Goal: Transaction & Acquisition: Purchase product/service

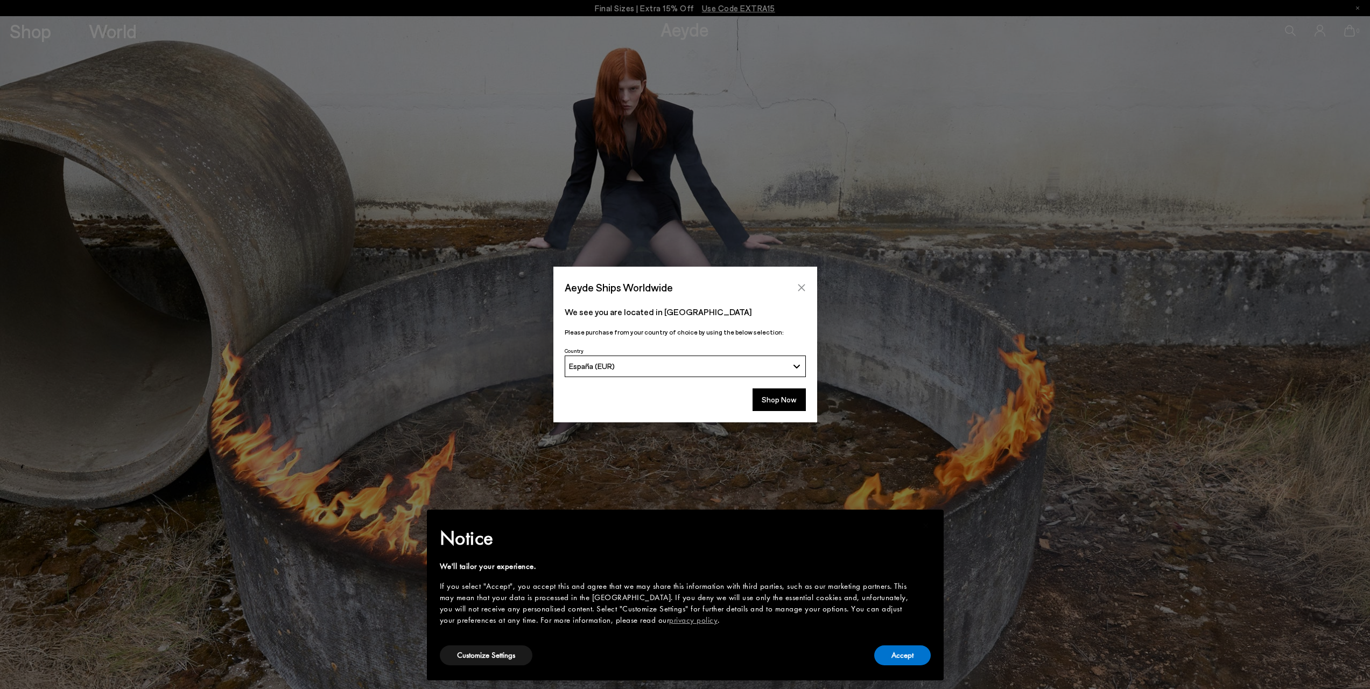
click at [800, 289] on icon "Close" at bounding box center [801, 287] width 7 height 7
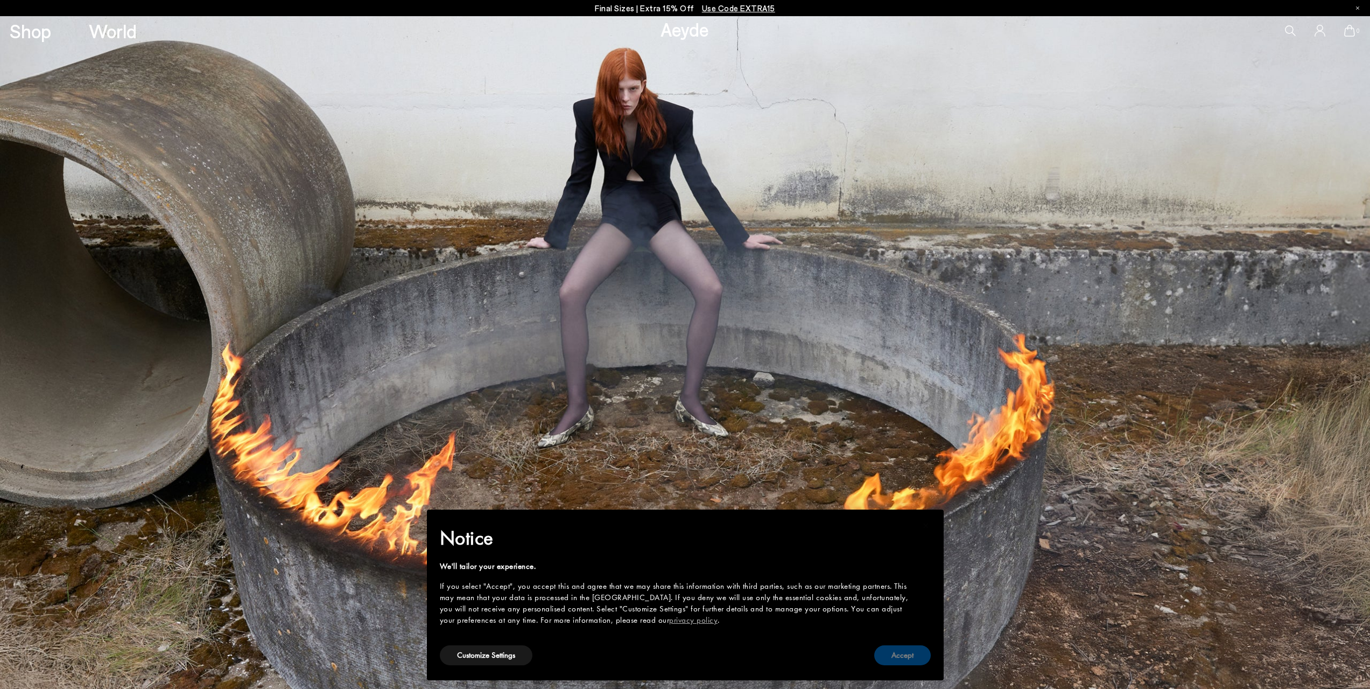
click at [910, 653] on button "Accept" at bounding box center [902, 655] width 57 height 20
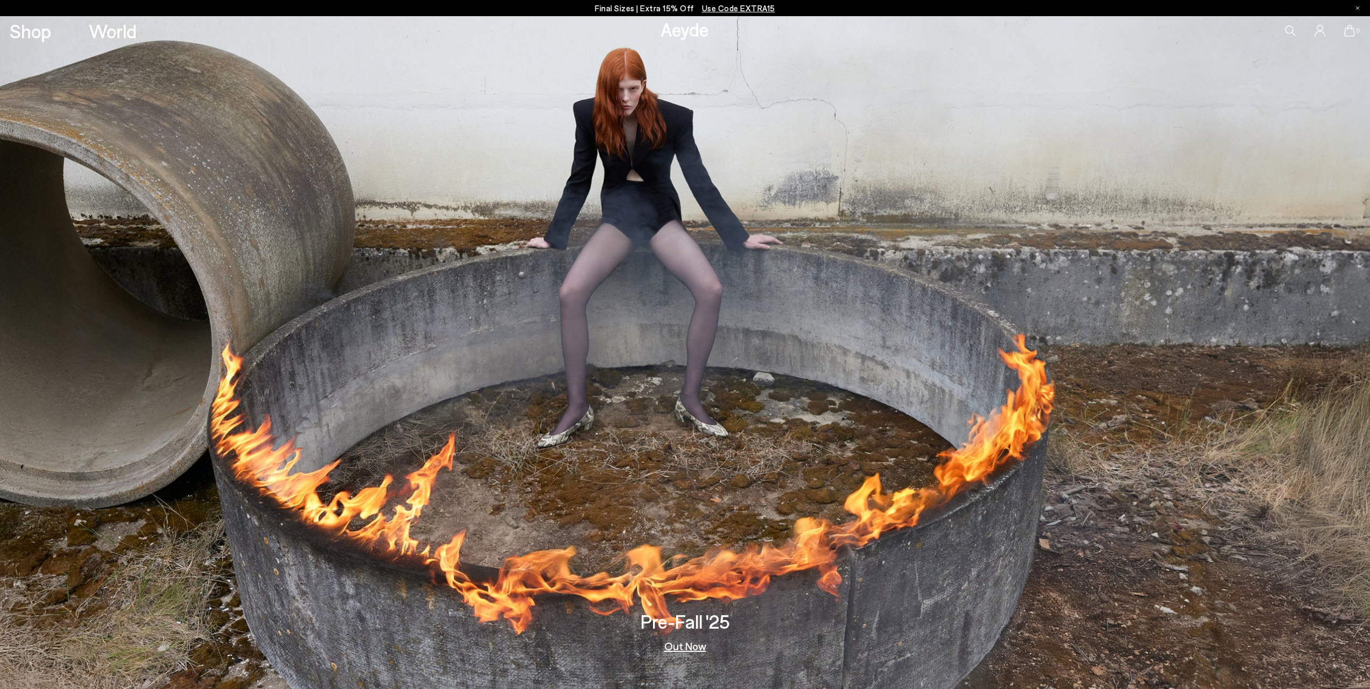
click at [680, 621] on h3 "Pre-Fall '25" at bounding box center [685, 621] width 89 height 19
click at [684, 643] on link "Out Now" at bounding box center [685, 645] width 42 height 11
click at [682, 647] on link "Out Now" at bounding box center [685, 645] width 42 height 11
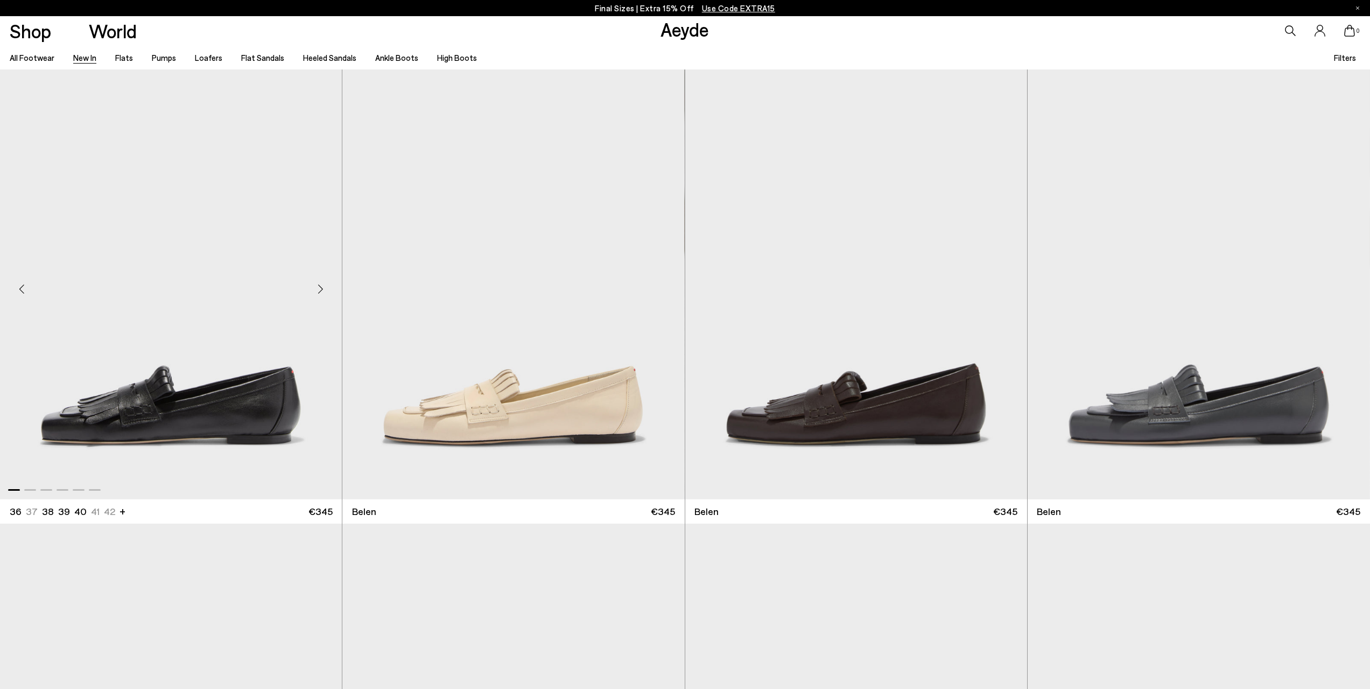
click at [211, 342] on img "1 / 6" at bounding box center [171, 284] width 342 height 430
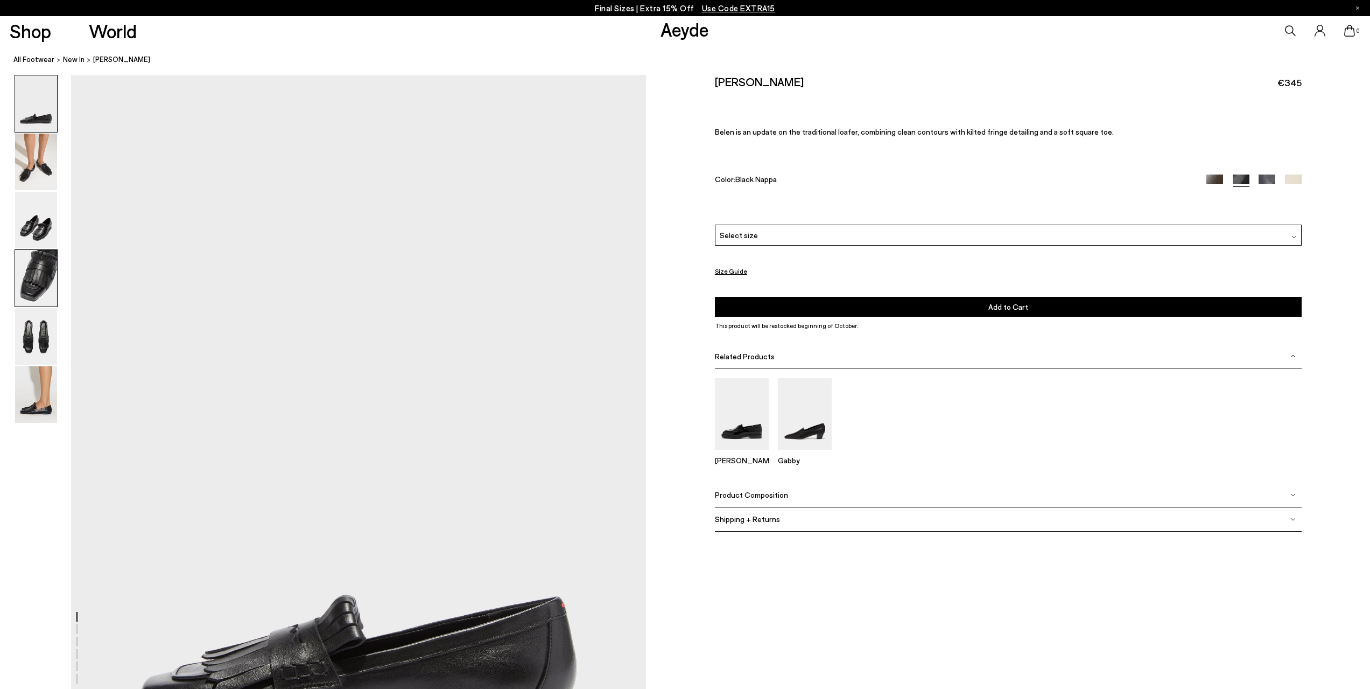
click at [24, 268] on img at bounding box center [36, 278] width 42 height 57
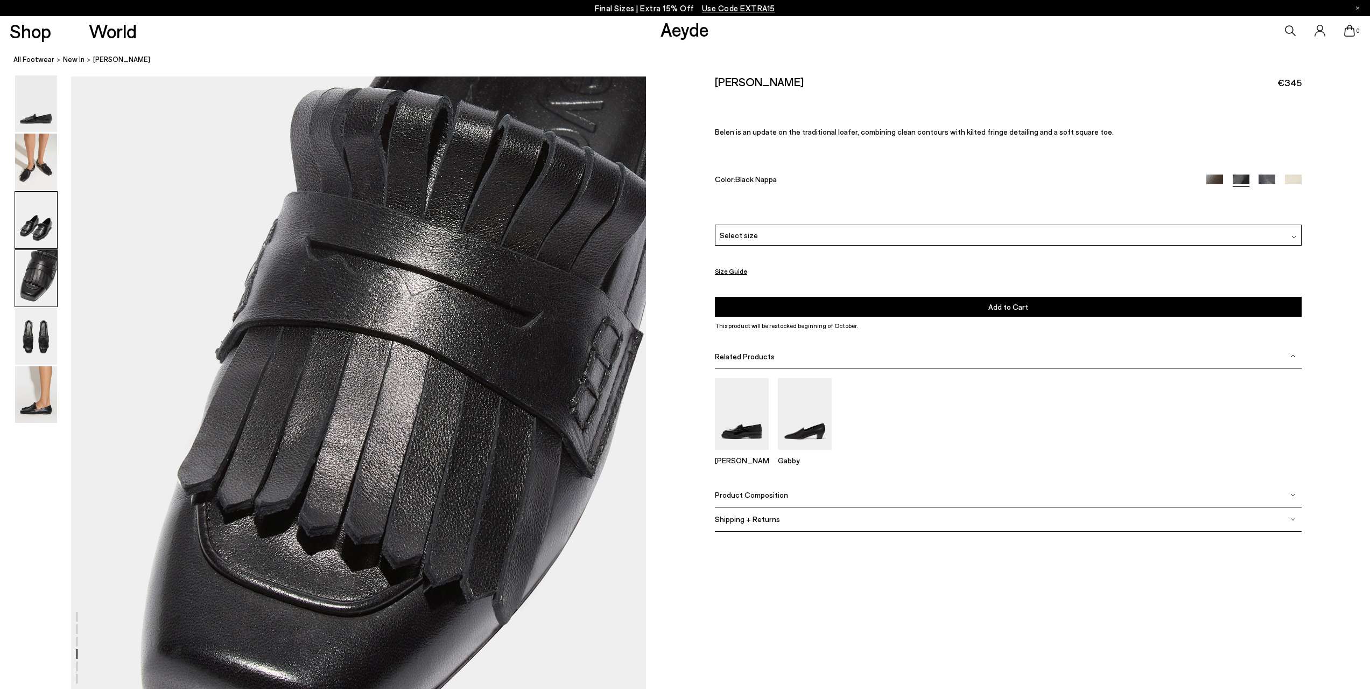
scroll to position [2307, 0]
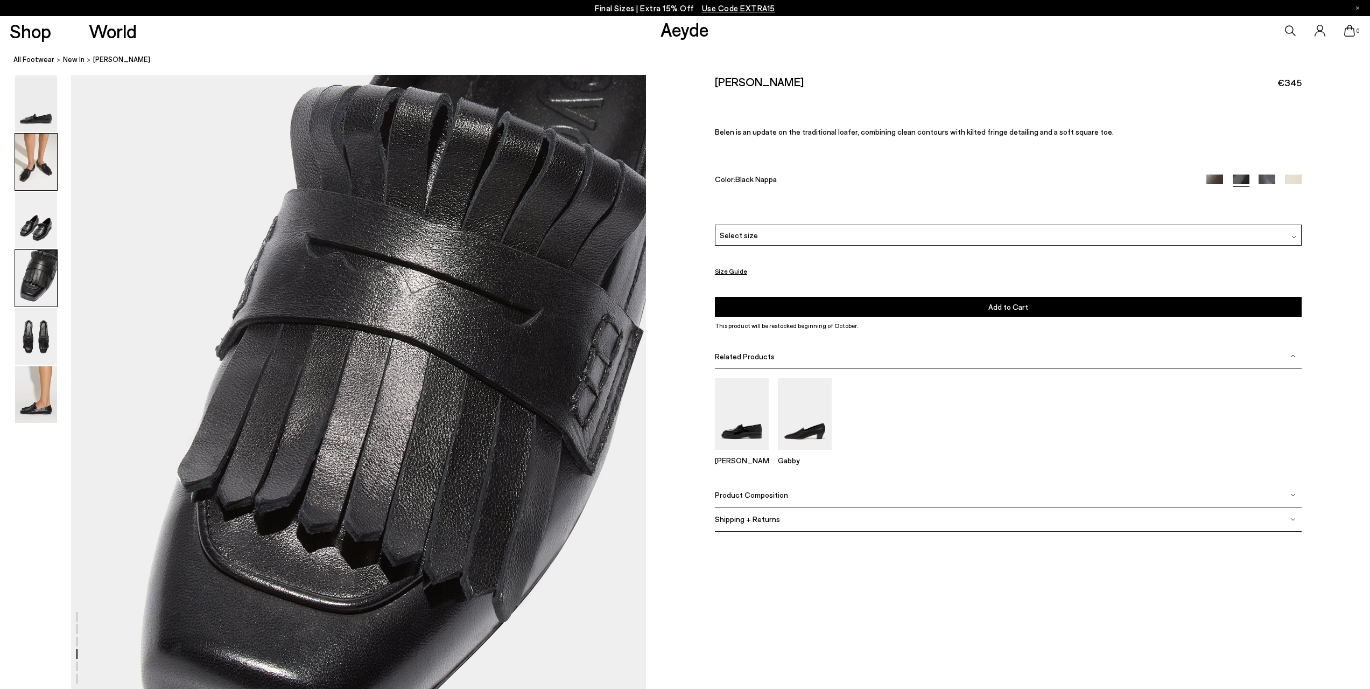
click at [25, 170] on img at bounding box center [36, 162] width 42 height 57
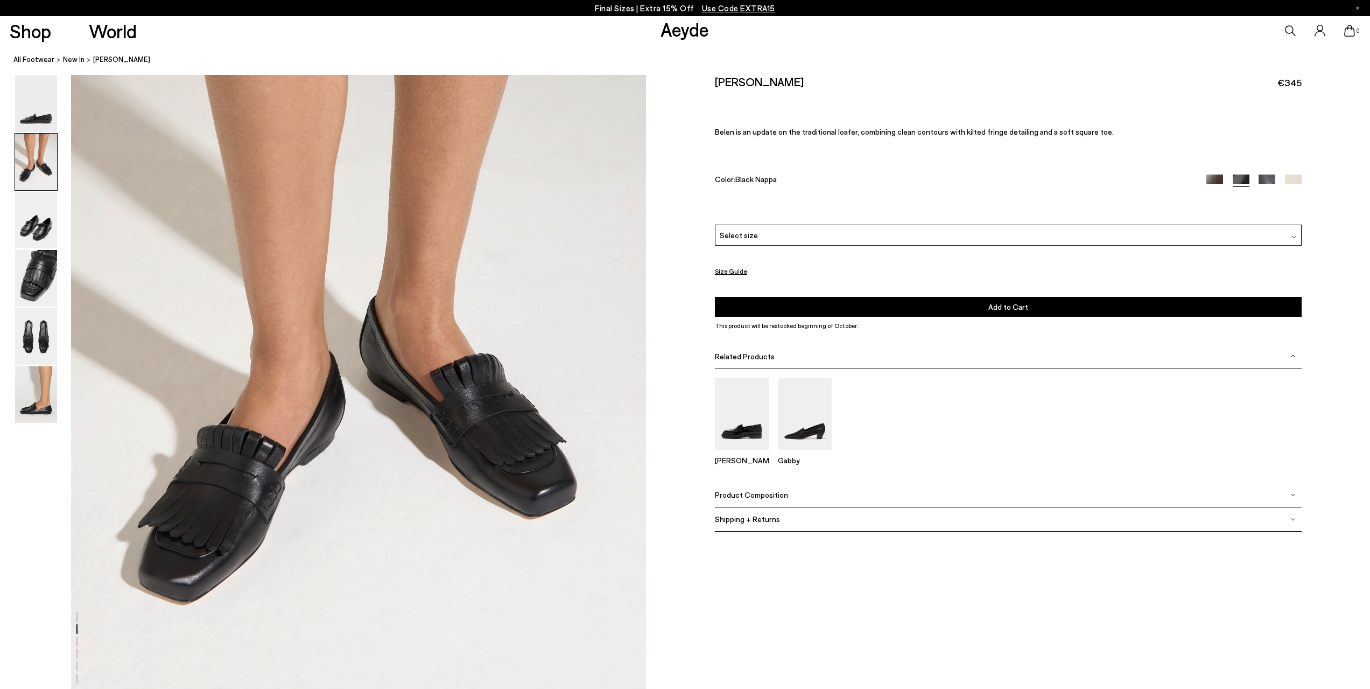
scroll to position [932, 0]
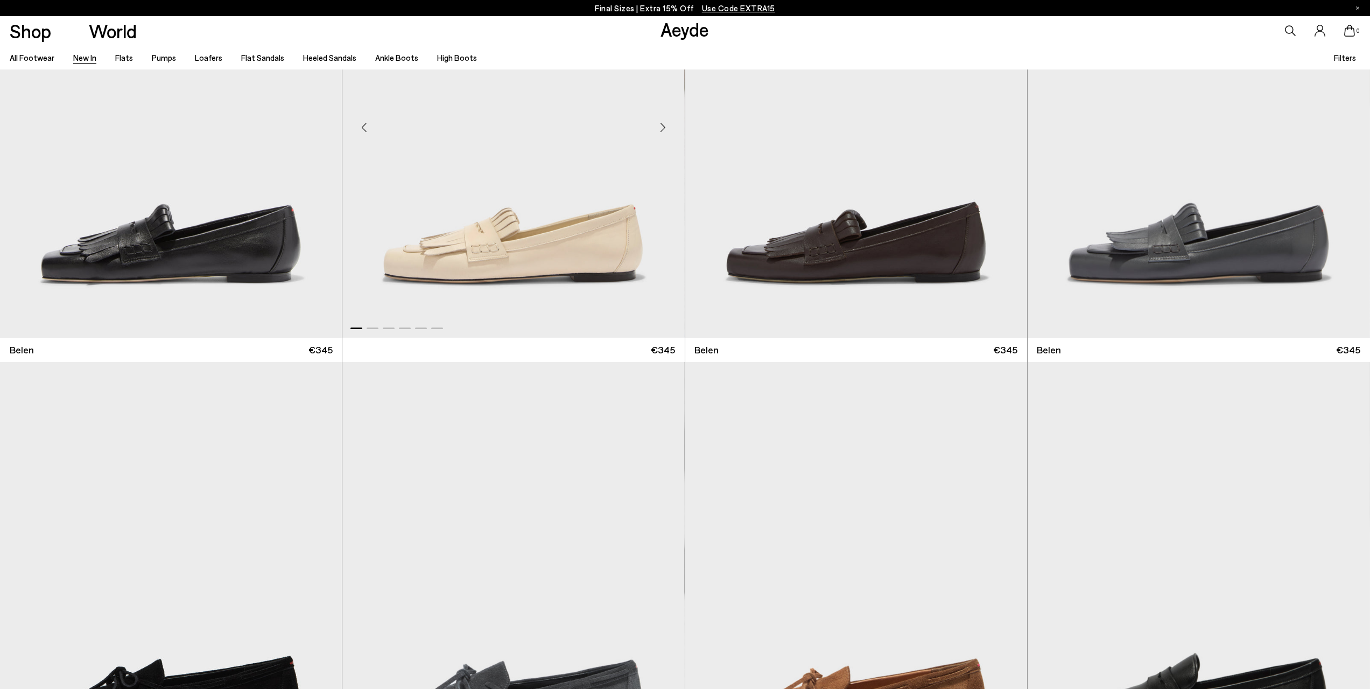
scroll to position [377, 0]
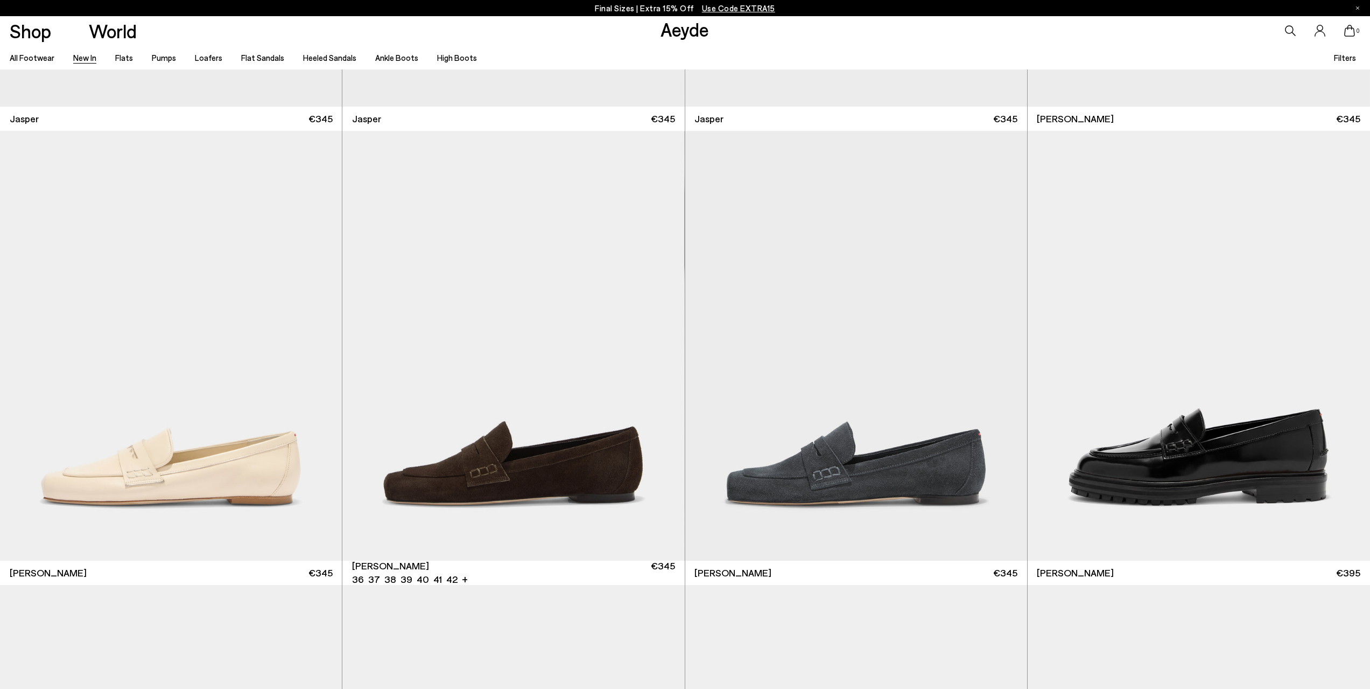
scroll to position [969, 0]
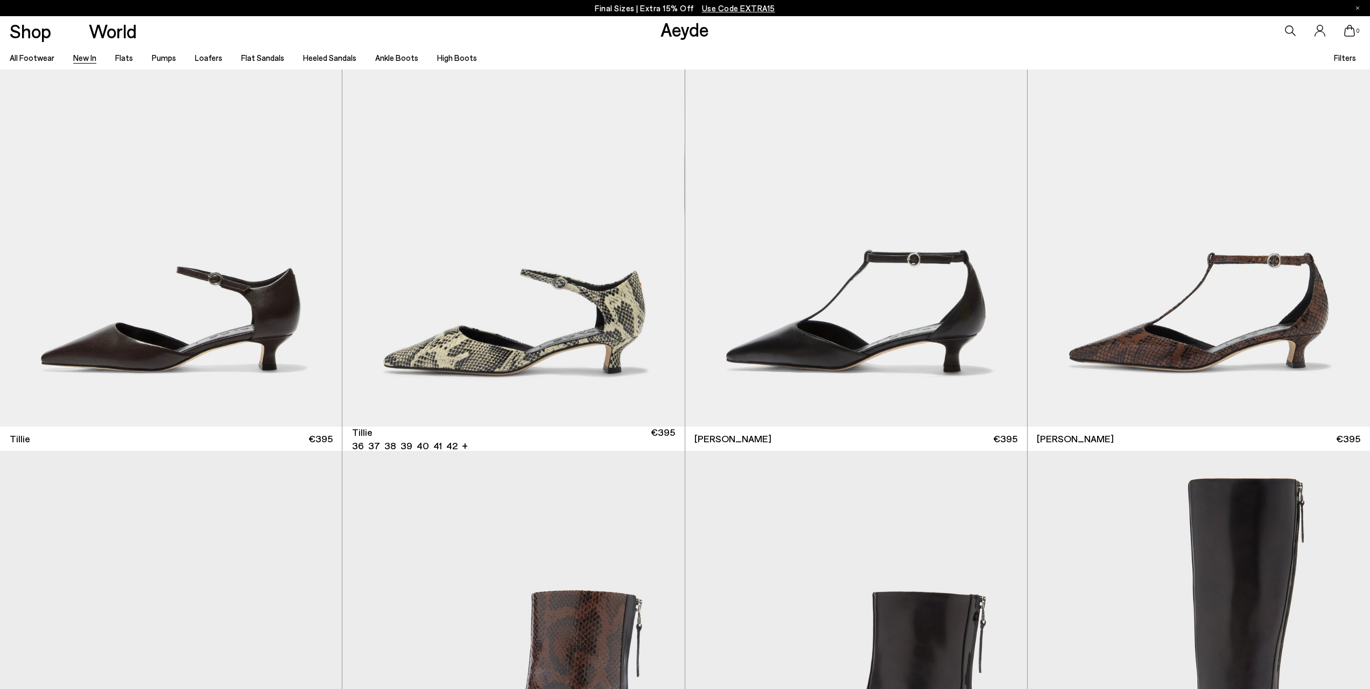
scroll to position [3875, 0]
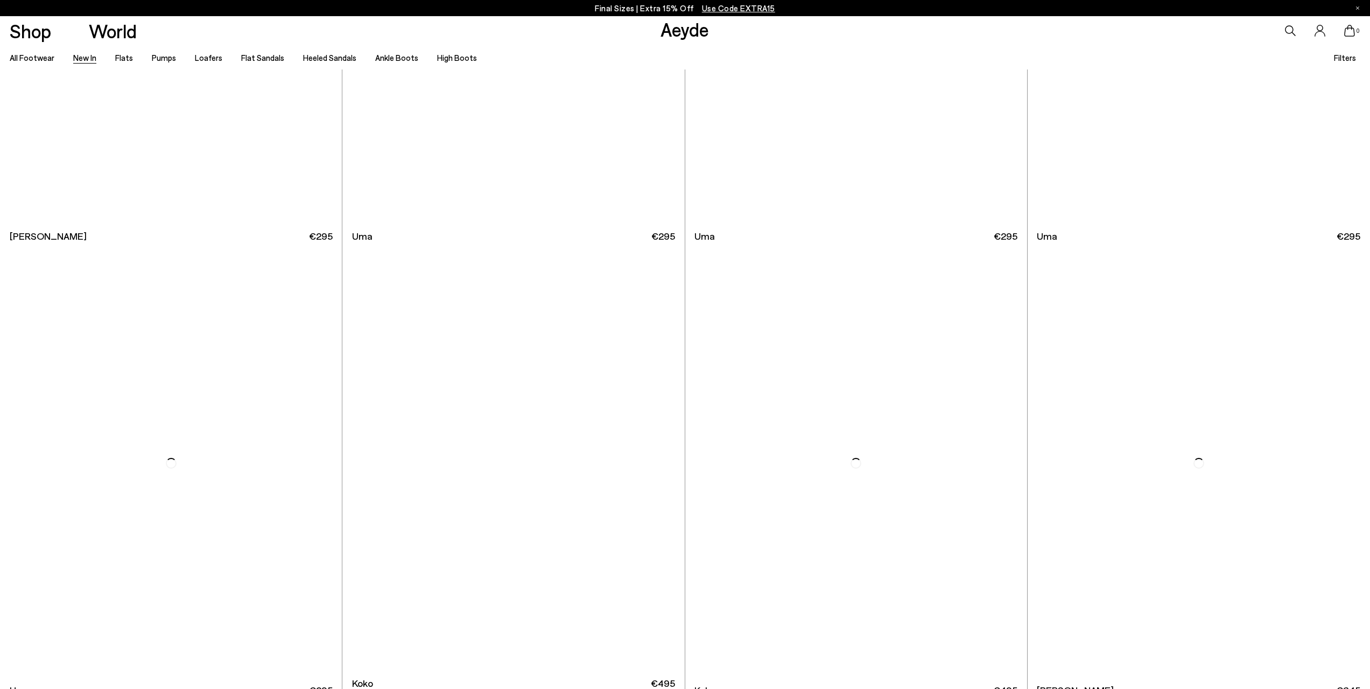
scroll to position [8508, 0]
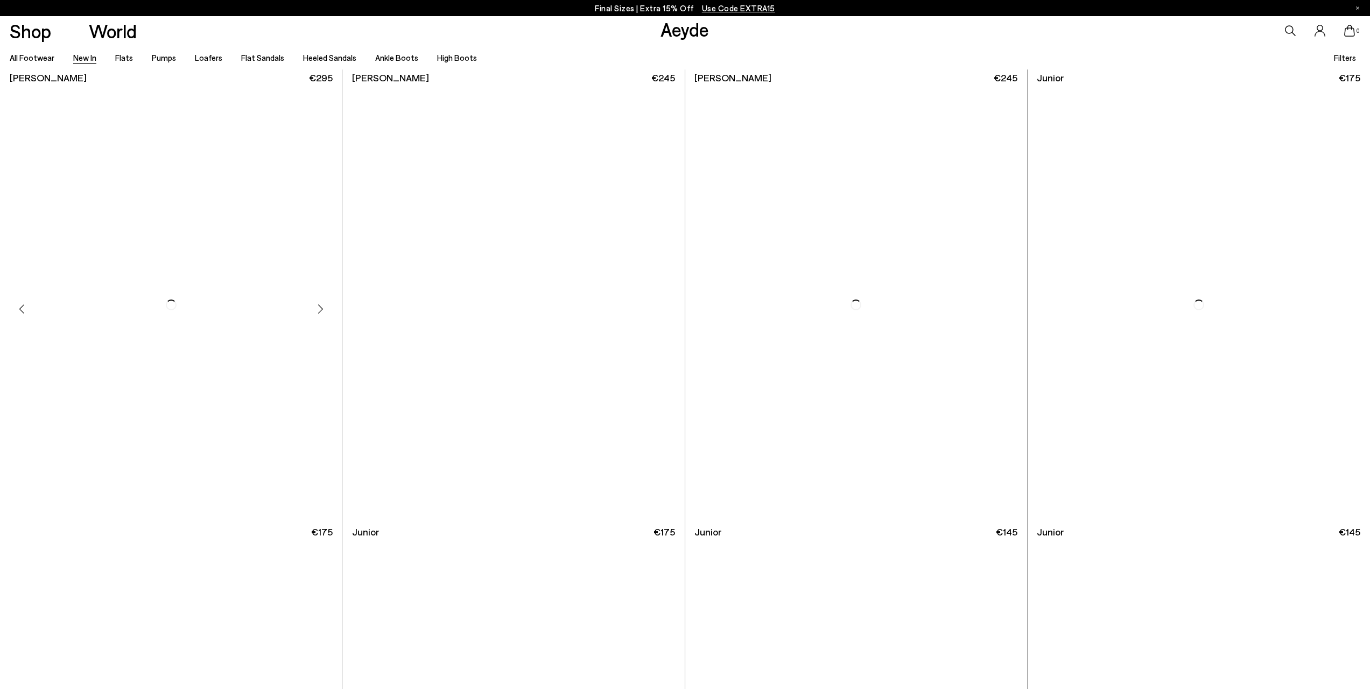
scroll to position [11470, 0]
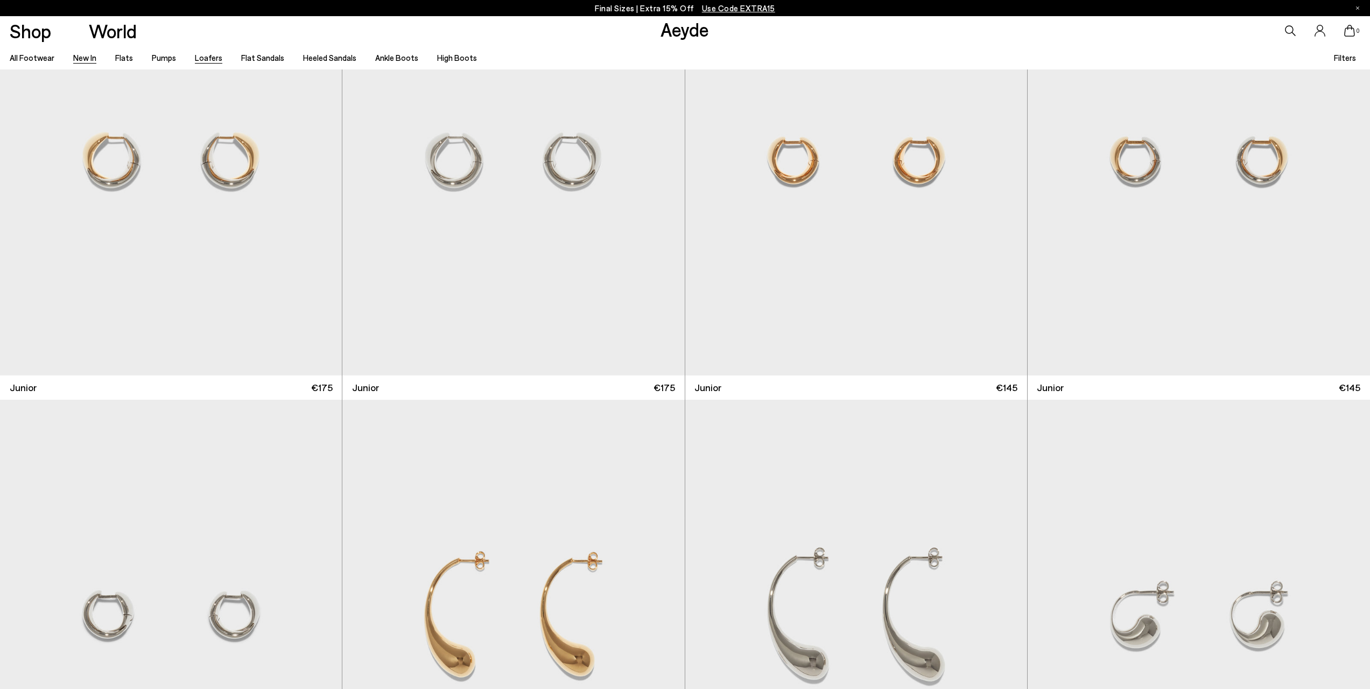
click at [206, 56] on link "Loafers" at bounding box center [208, 58] width 27 height 10
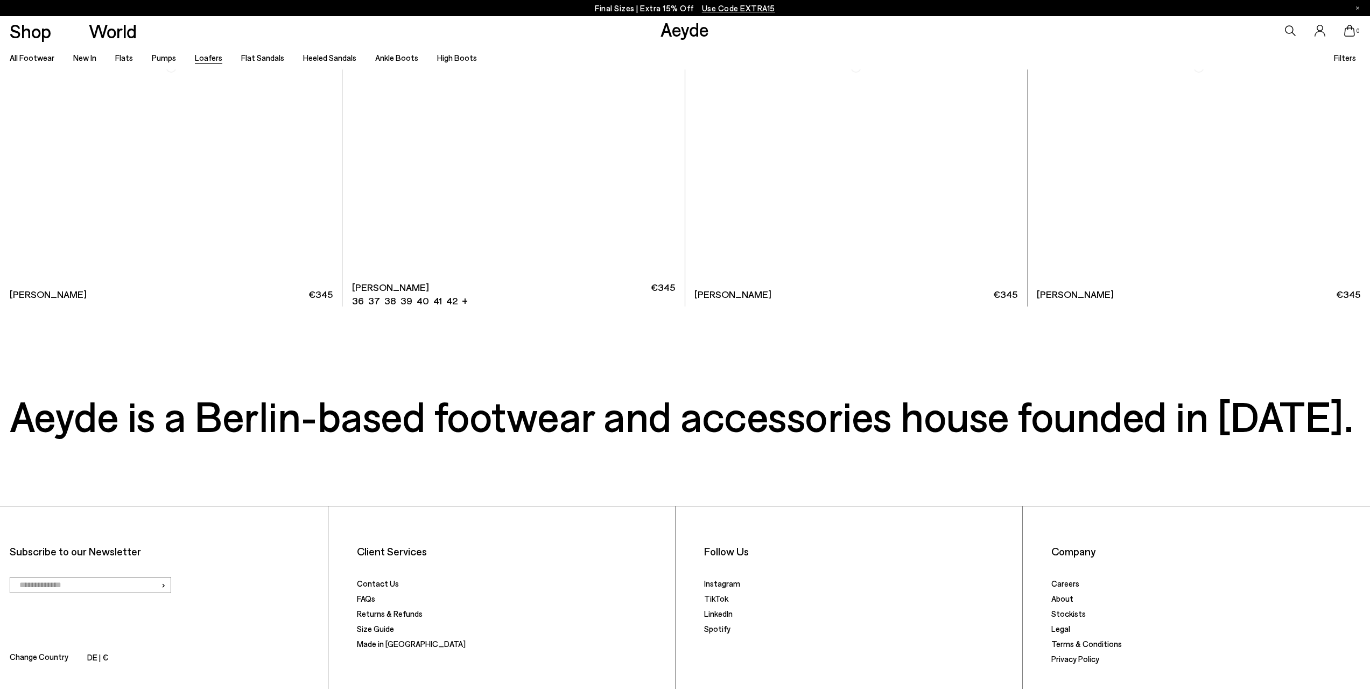
scroll to position [3498, 0]
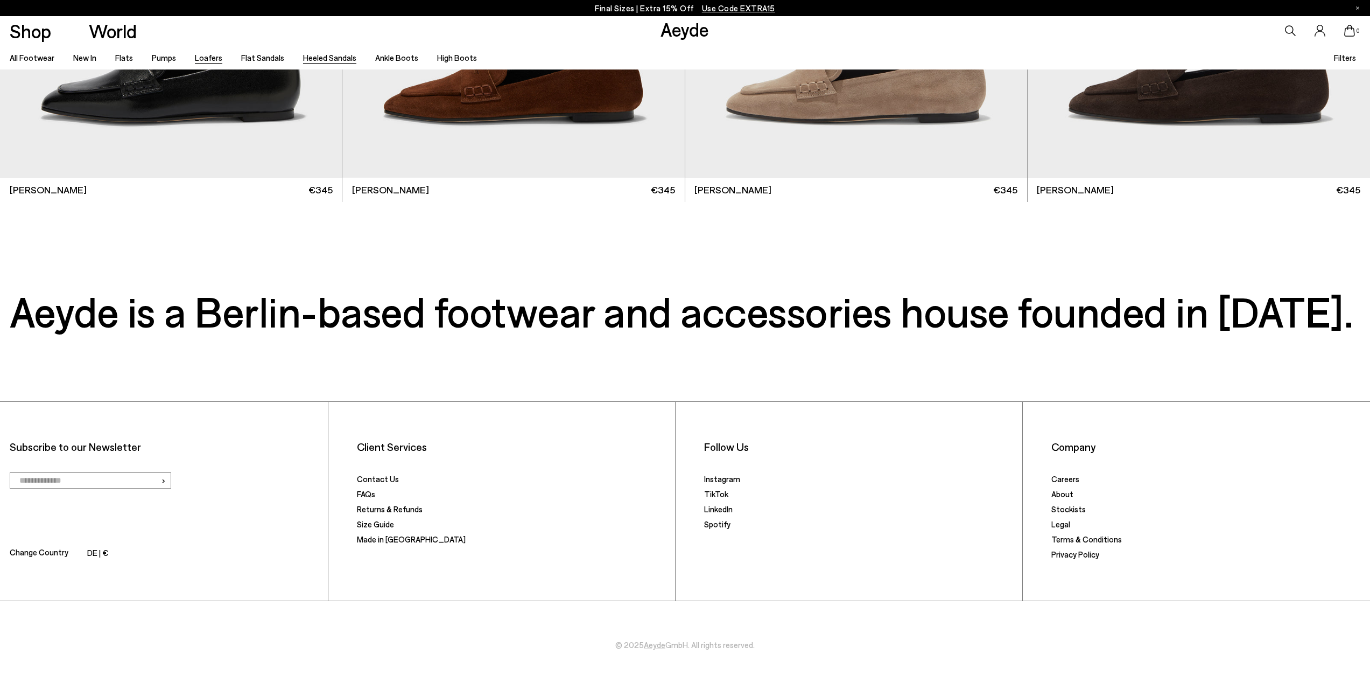
click at [337, 54] on link "Heeled Sandals" at bounding box center [329, 58] width 53 height 10
